Goal: Task Accomplishment & Management: Manage account settings

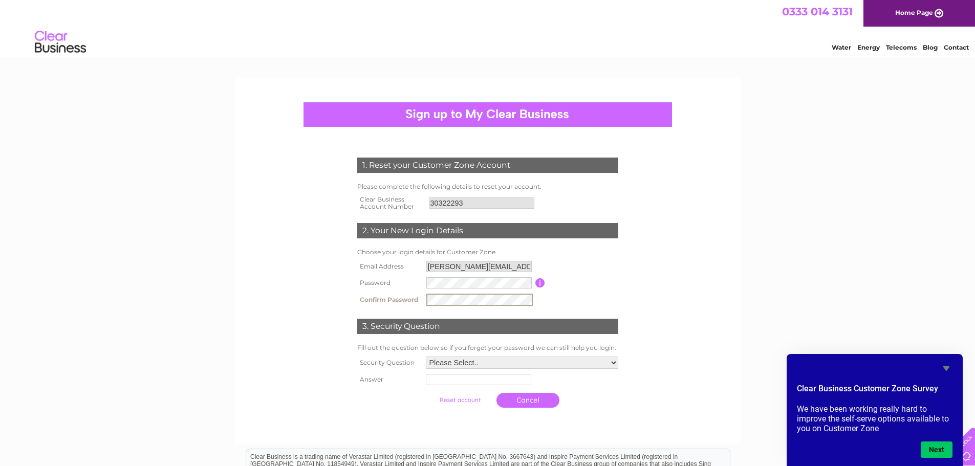
click at [615, 363] on select "Please Select.. In what town or city was your first job? In what town or city d…" at bounding box center [522, 363] width 192 height 12
select select "1"
click at [425, 356] on select "Please Select.. In what town or city was your first job? In what town or city d…" at bounding box center [521, 362] width 193 height 13
click at [468, 385] on td at bounding box center [522, 379] width 198 height 17
type input "Edinburgh"
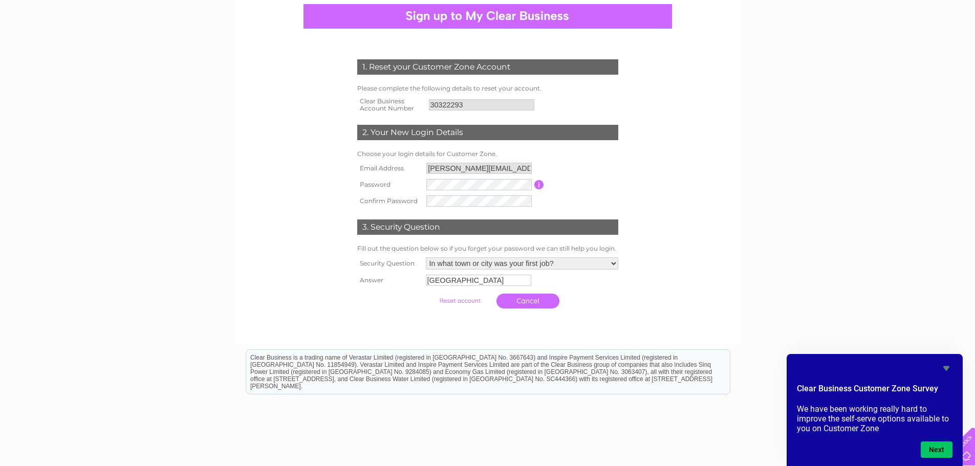
scroll to position [159, 0]
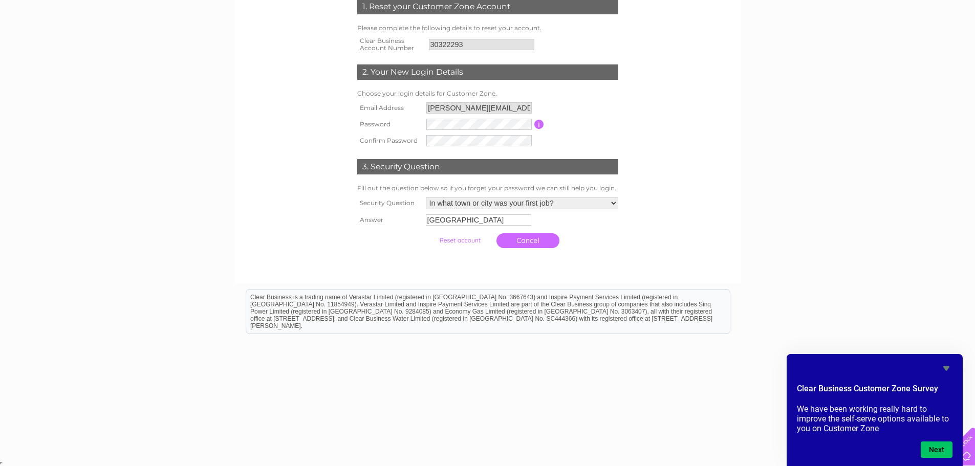
click at [462, 240] on input "submit" at bounding box center [459, 240] width 63 height 14
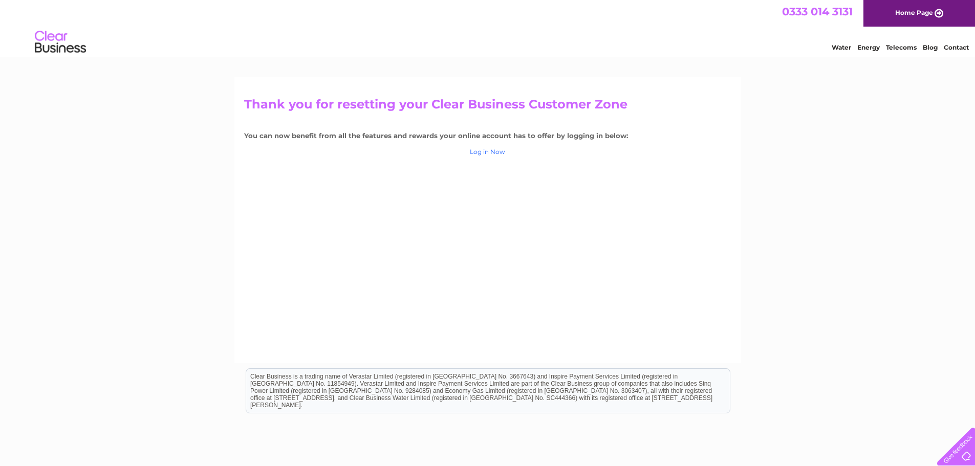
click at [491, 155] on link "Log in Now" at bounding box center [487, 152] width 35 height 8
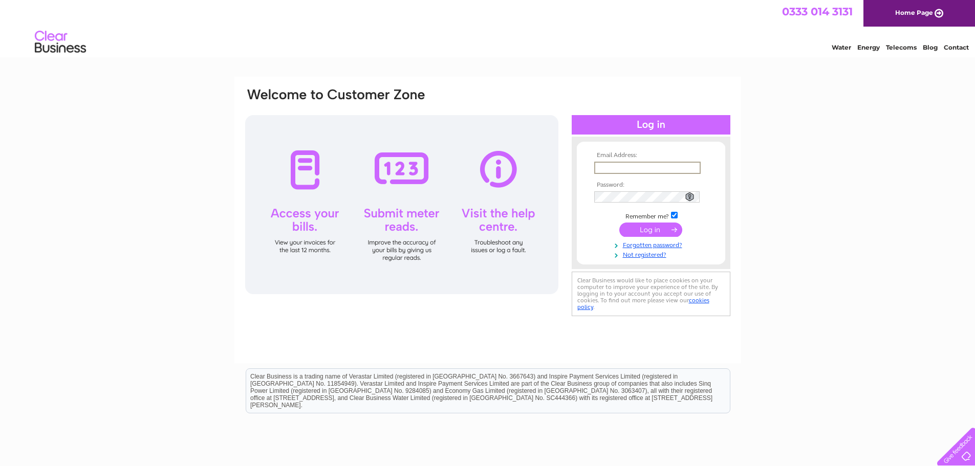
click at [626, 170] on input "text" at bounding box center [647, 168] width 106 height 12
type input "christine@s1developments.com"
click at [655, 230] on input "submit" at bounding box center [650, 229] width 63 height 14
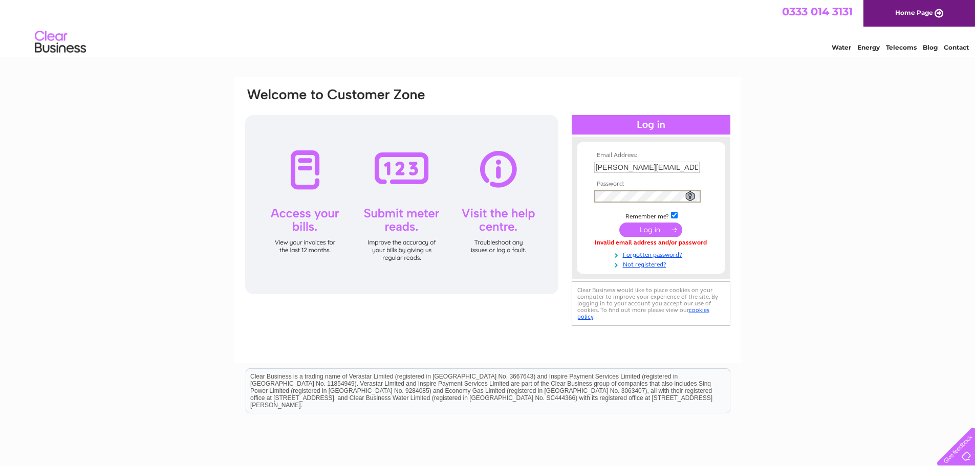
click at [655, 228] on input "submit" at bounding box center [650, 230] width 63 height 14
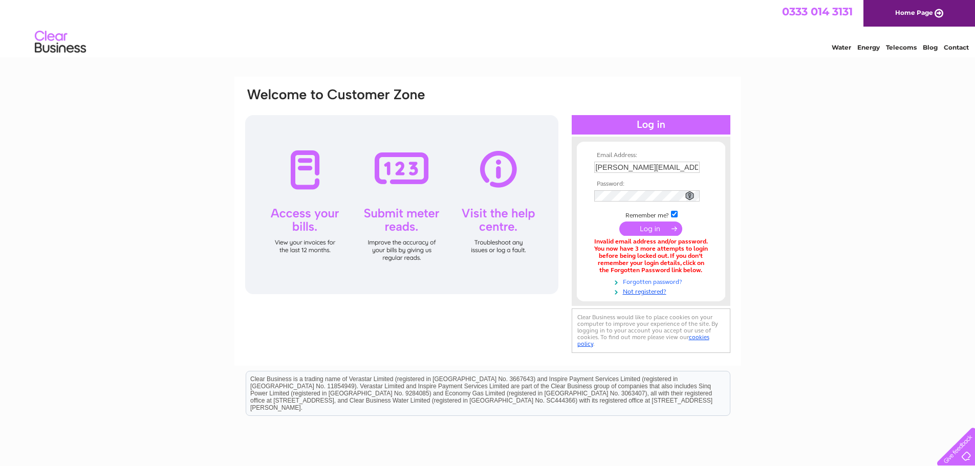
click at [647, 278] on link "Forgotten password?" at bounding box center [652, 281] width 116 height 10
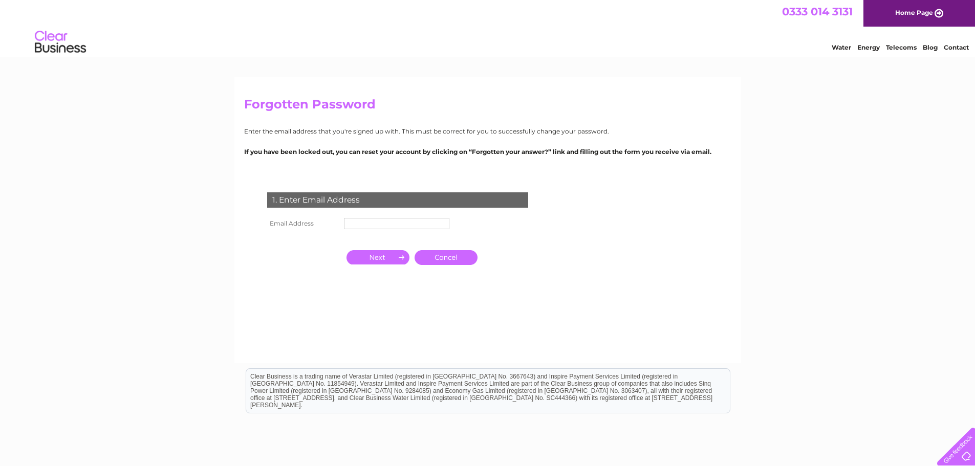
click at [383, 219] on input "text" at bounding box center [396, 223] width 105 height 11
type input "[PERSON_NAME][EMAIL_ADDRESS][DOMAIN_NAME]"
click at [384, 254] on input "button" at bounding box center [378, 258] width 63 height 14
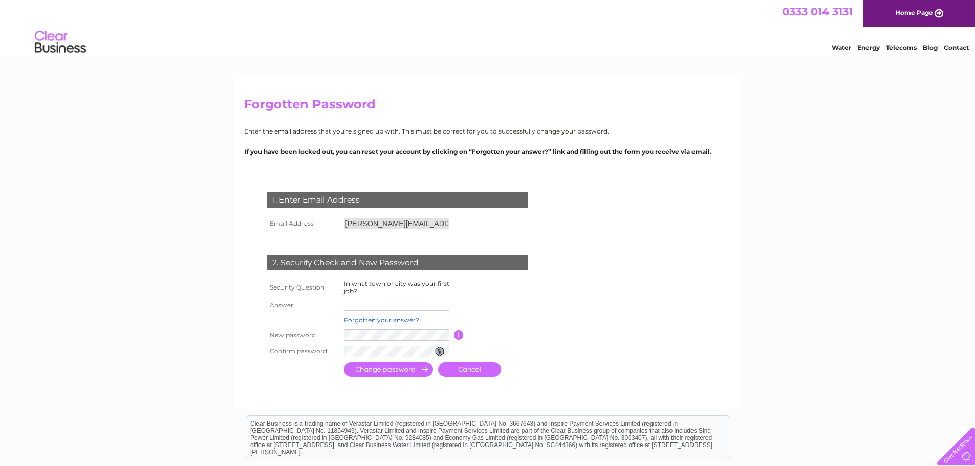
click at [380, 306] on input "text" at bounding box center [396, 305] width 105 height 11
type input "Edinburgh"
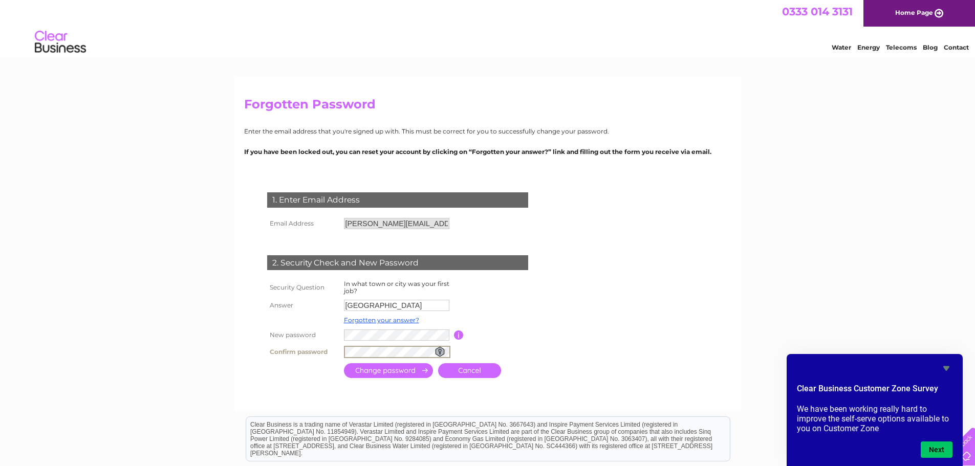
click at [460, 335] on input "button" at bounding box center [459, 335] width 10 height 9
click at [294, 336] on tr "New password Password must be at least 6 characters long" at bounding box center [410, 335] width 291 height 17
click at [405, 376] on input "submit" at bounding box center [388, 369] width 89 height 15
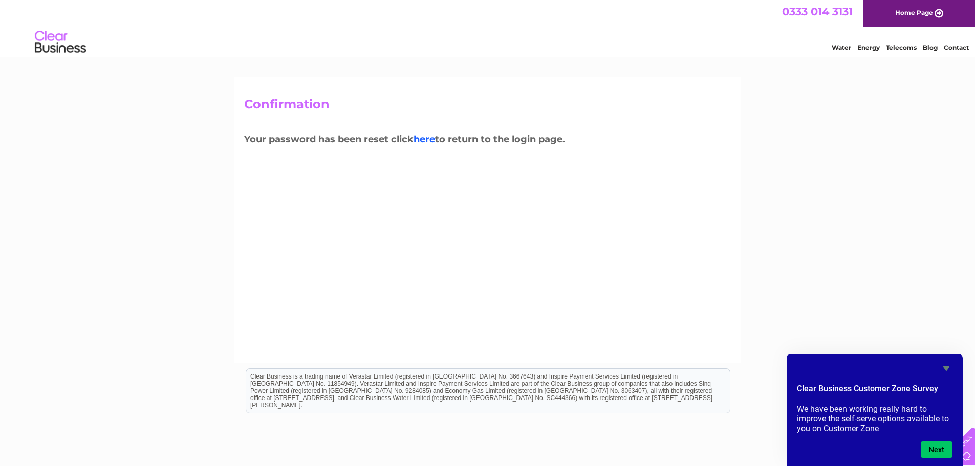
click at [426, 140] on link "here" at bounding box center [424, 139] width 21 height 11
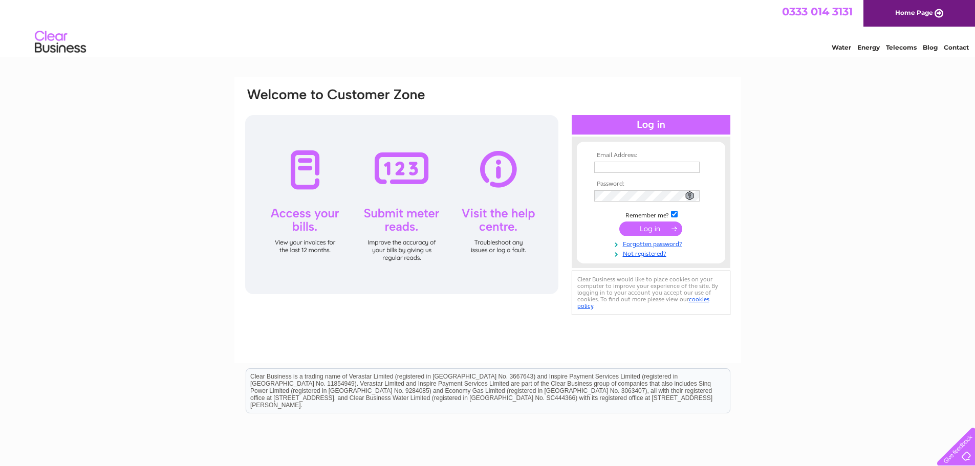
type input "[PERSON_NAME][EMAIL_ADDRESS][DOMAIN_NAME]"
click at [641, 230] on input "submit" at bounding box center [650, 229] width 63 height 14
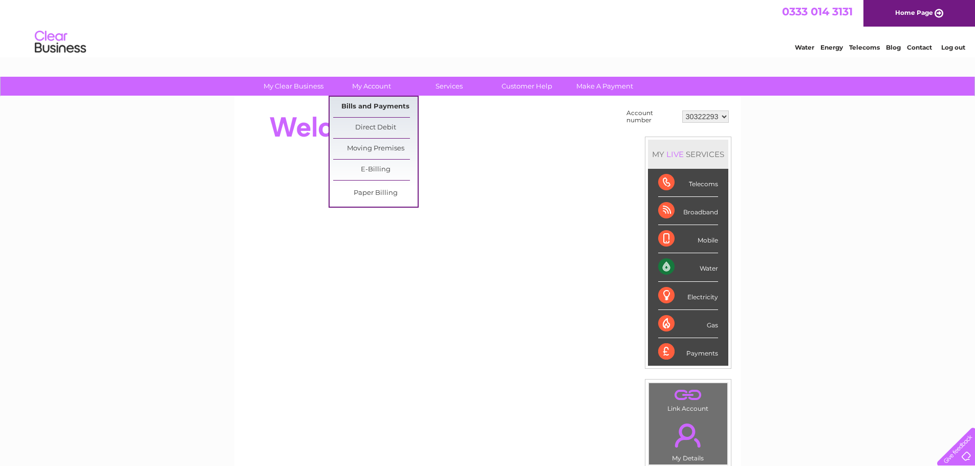
click at [370, 108] on link "Bills and Payments" at bounding box center [375, 107] width 84 height 20
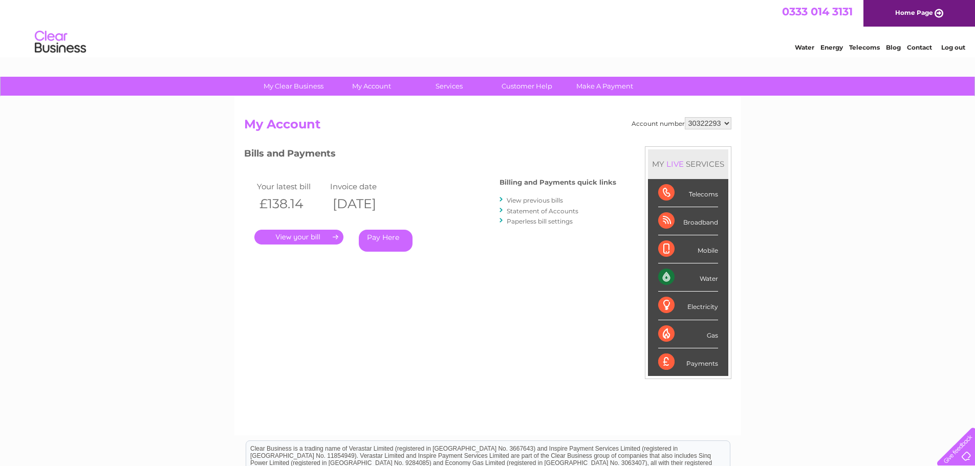
click at [287, 237] on link "." at bounding box center [298, 237] width 89 height 15
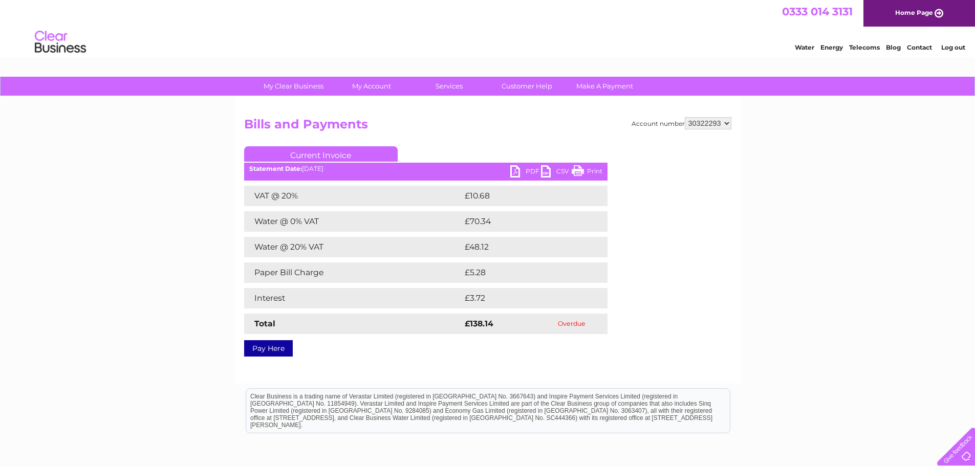
click at [526, 166] on link "PDF" at bounding box center [525, 172] width 31 height 15
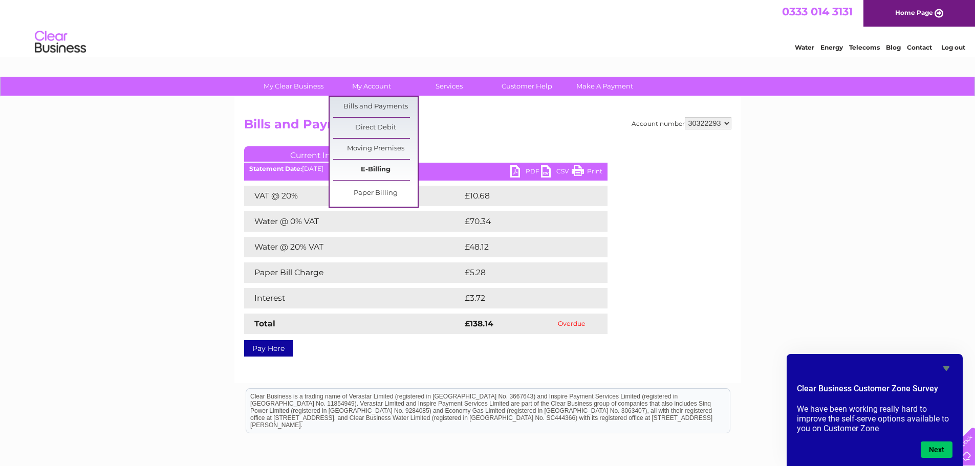
click at [369, 166] on link "E-Billing" at bounding box center [375, 170] width 84 height 20
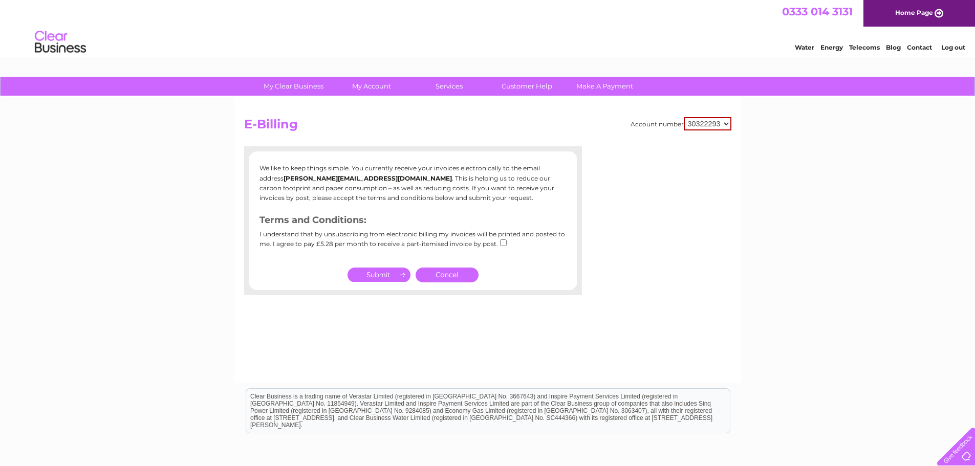
click at [453, 278] on link "Cancel" at bounding box center [447, 275] width 63 height 15
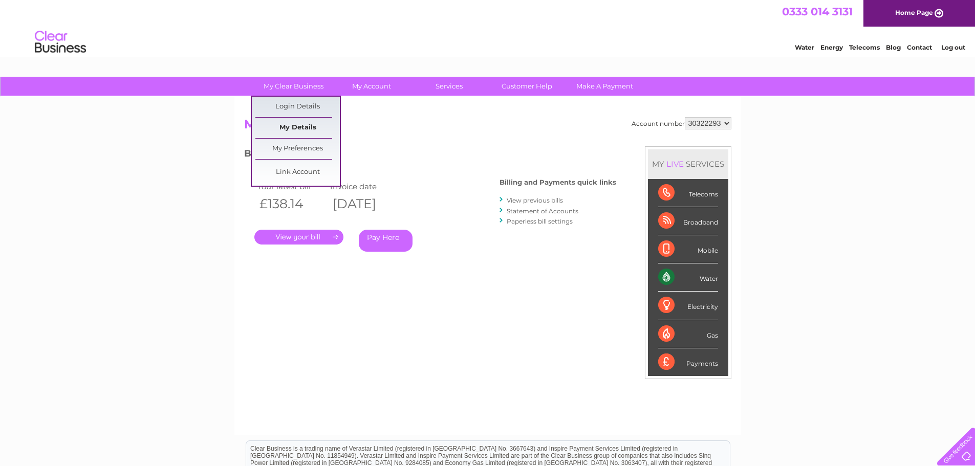
click at [283, 130] on link "My Details" at bounding box center [297, 128] width 84 height 20
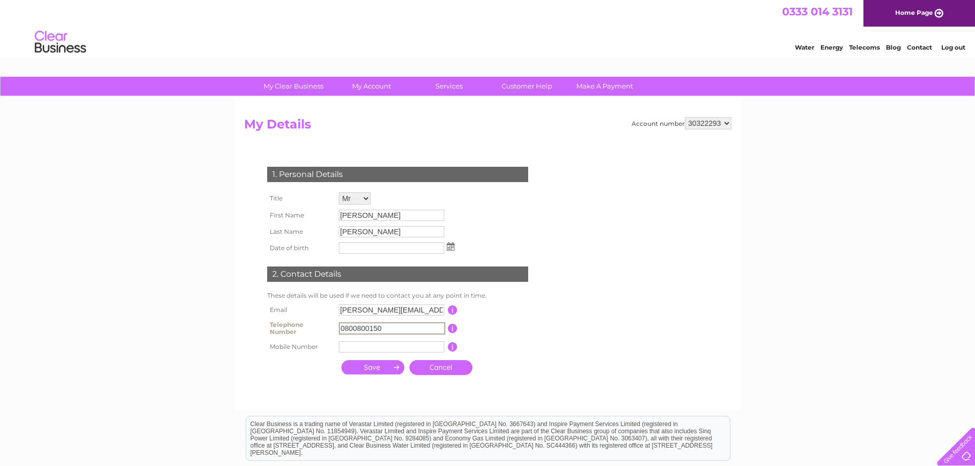
drag, startPoint x: 412, startPoint y: 326, endPoint x: 259, endPoint y: 295, distance: 156.1
click at [263, 330] on div "1. Personal Details Title Mr Mrs Ms Miss Dr Rev Prof Other First Name Daniel Jo…" at bounding box center [399, 268] width 311 height 223
click at [341, 360] on input "submit" at bounding box center [372, 367] width 63 height 14
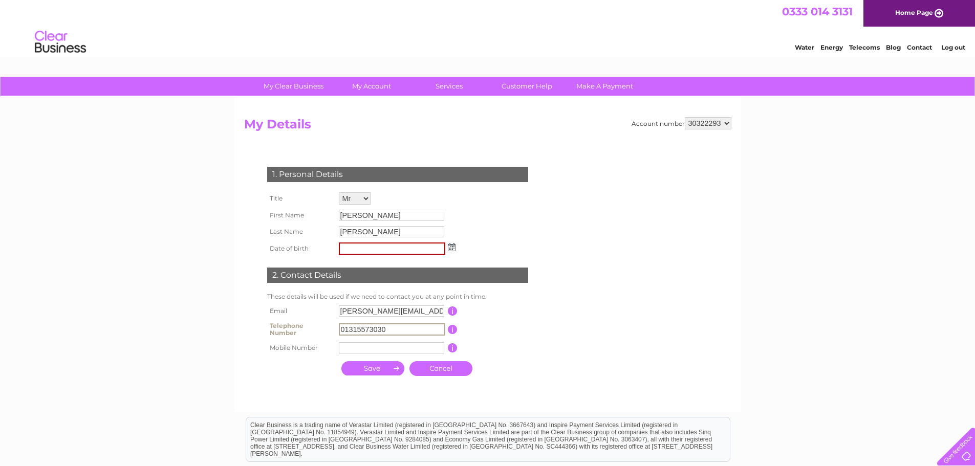
type input "01315573030"
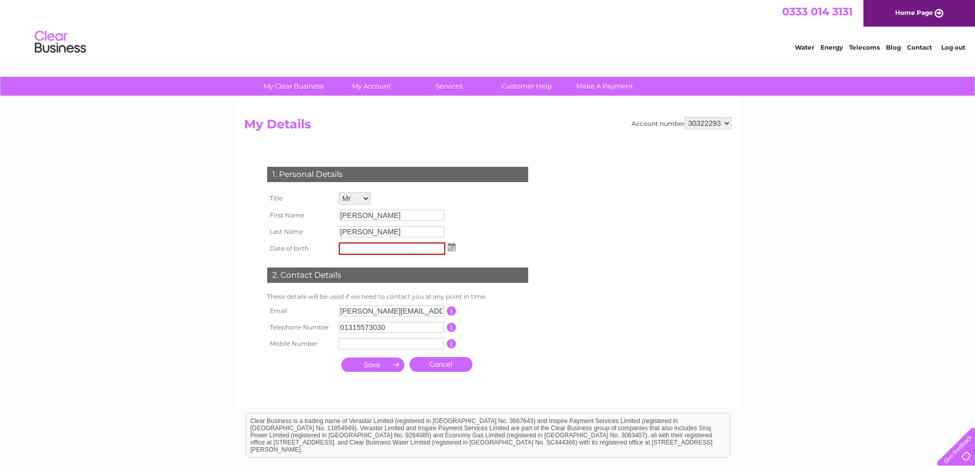
click at [451, 250] on img at bounding box center [452, 247] width 8 height 8
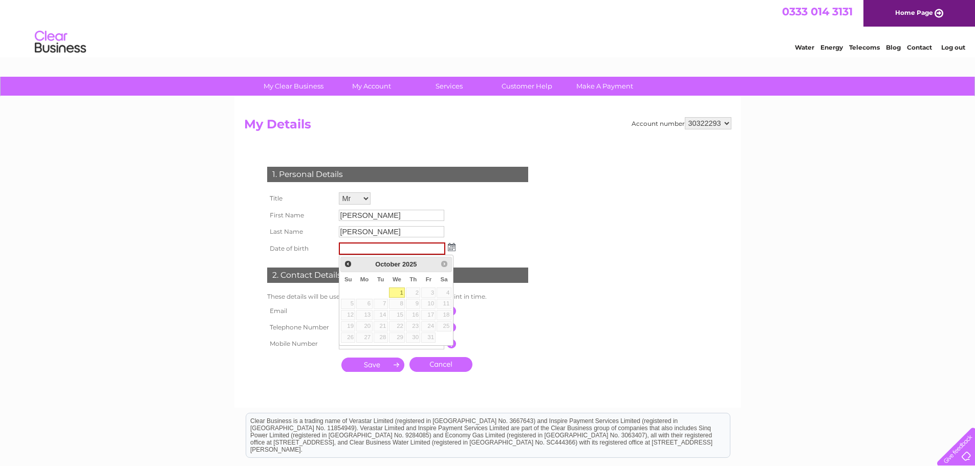
click at [405, 263] on span "2025" at bounding box center [409, 265] width 14 height 8
click at [405, 244] on input "text" at bounding box center [392, 249] width 106 height 12
click at [403, 249] on input "text" at bounding box center [392, 249] width 106 height 12
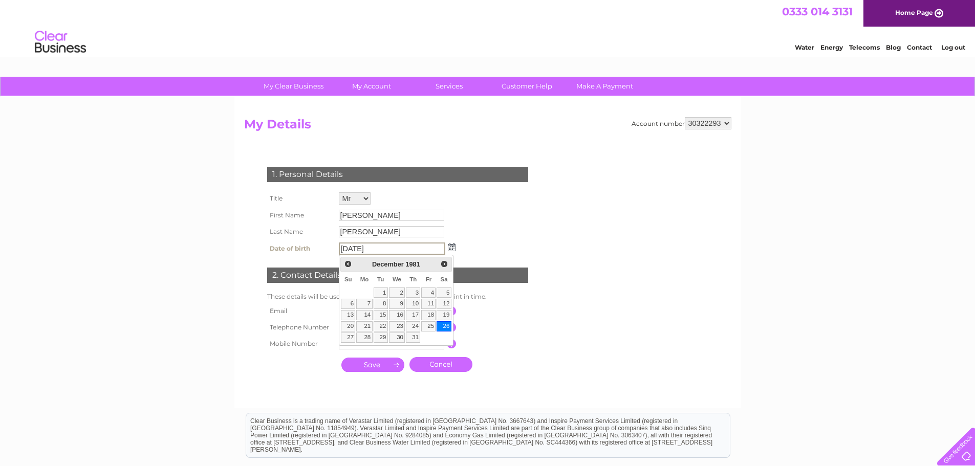
type input "26/12/1981"
click at [447, 325] on link "26" at bounding box center [444, 326] width 14 height 10
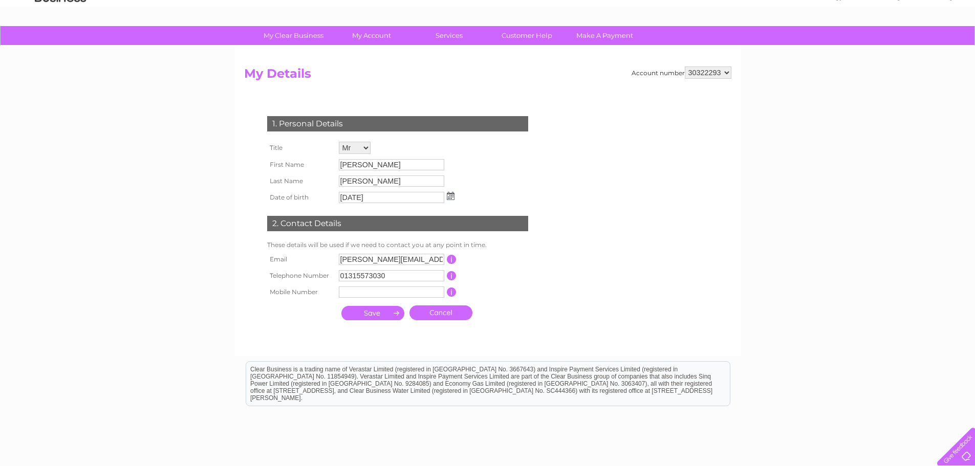
scroll to position [51, 0]
click at [368, 146] on select "Mr Mrs Ms Miss Dr Rev Prof Other" at bounding box center [355, 147] width 32 height 12
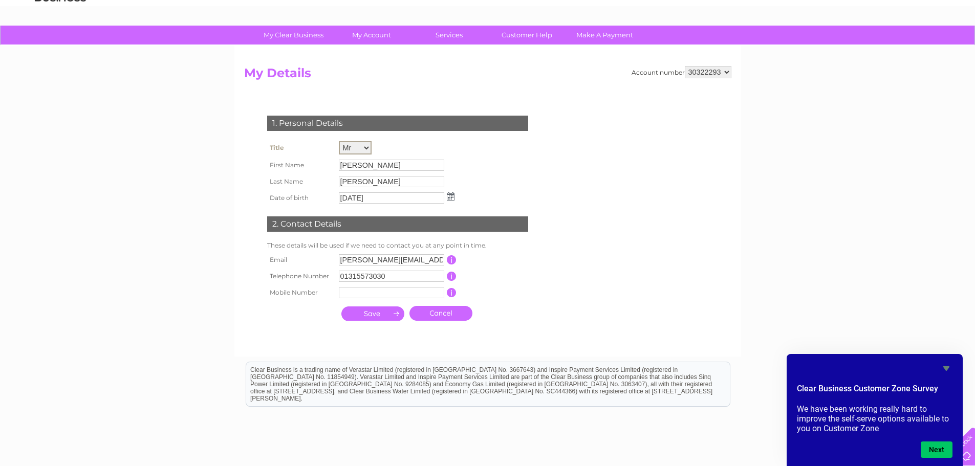
click at [339, 141] on select "Mr Mrs Ms Miss Dr Rev Prof Other" at bounding box center [355, 147] width 33 height 13
drag, startPoint x: 390, startPoint y: 168, endPoint x: 312, endPoint y: 163, distance: 78.0
click at [312, 163] on tr "First Name Daniel John" at bounding box center [361, 164] width 192 height 17
click at [394, 165] on input "[PERSON_NAME]" at bounding box center [392, 165] width 106 height 12
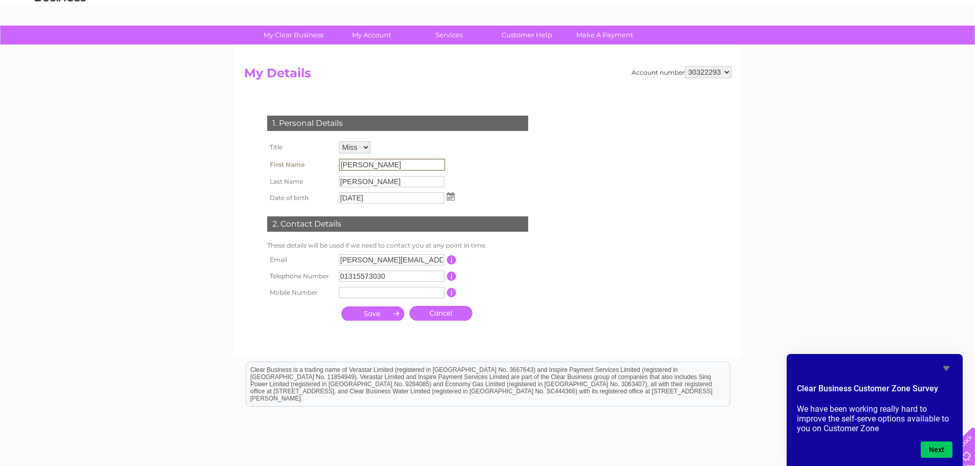
click at [394, 165] on input "[PERSON_NAME]" at bounding box center [392, 165] width 106 height 12
click at [366, 145] on select "Mr Mrs Ms Miss Dr Rev Prof Other" at bounding box center [355, 147] width 33 height 13
select select "Mr"
click at [339, 141] on select "Mr Mrs Ms Miss Dr Rev Prof Other" at bounding box center [355, 147] width 33 height 13
click at [375, 315] on input "submit" at bounding box center [372, 313] width 63 height 14
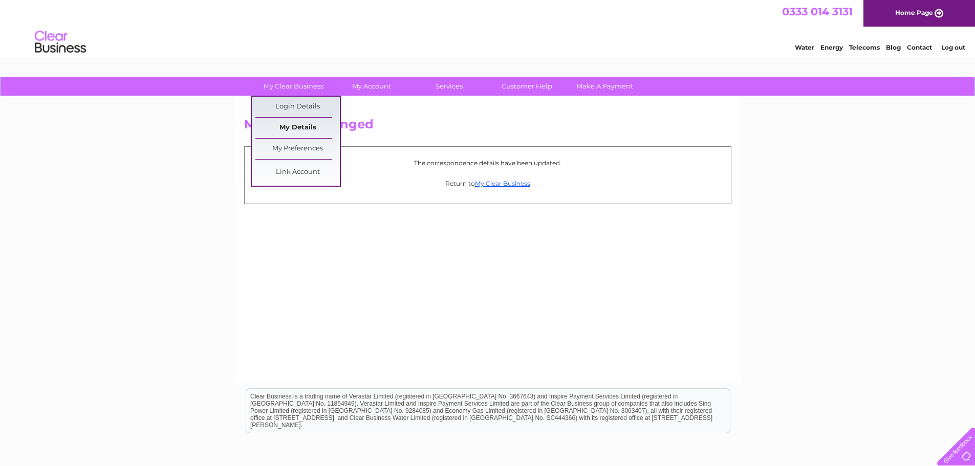
click at [290, 126] on link "My Details" at bounding box center [297, 128] width 84 height 20
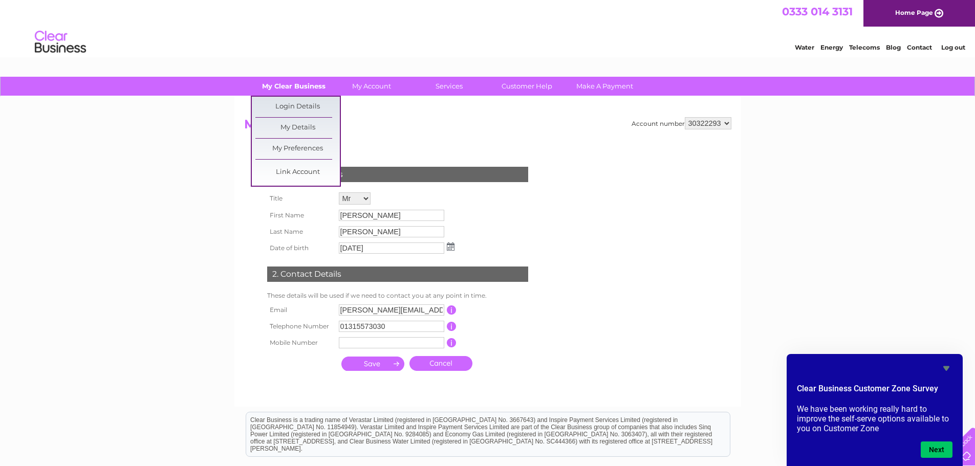
click at [299, 81] on link "My Clear Business" at bounding box center [293, 86] width 84 height 19
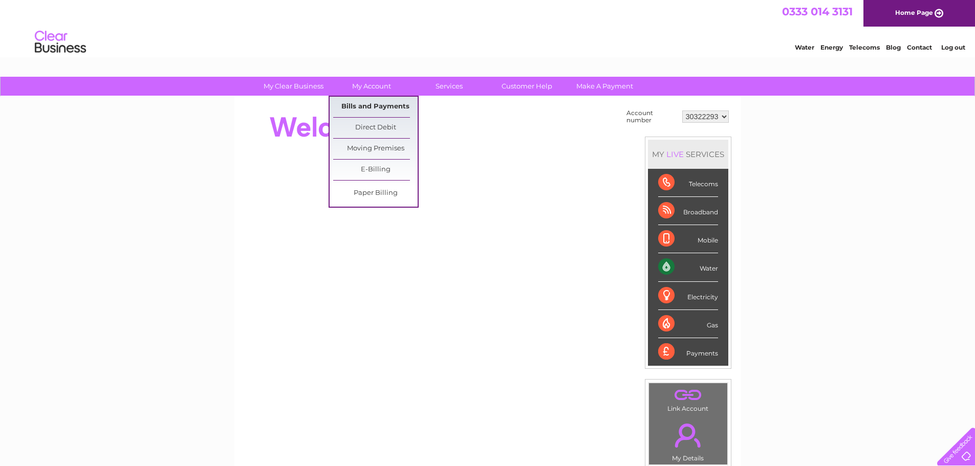
click at [362, 103] on link "Bills and Payments" at bounding box center [375, 107] width 84 height 20
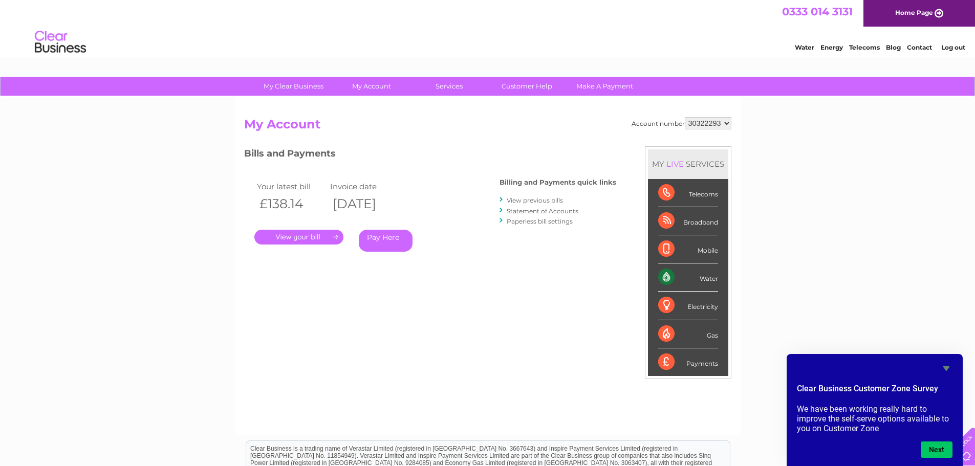
click at [912, 212] on div "My Clear Business Login Details My Details My Preferences Link Account My Accou…" at bounding box center [487, 344] width 975 height 534
